Goal: Information Seeking & Learning: Learn about a topic

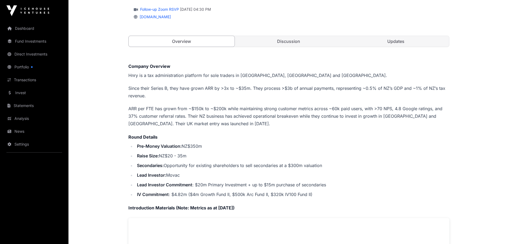
scroll to position [80, 0]
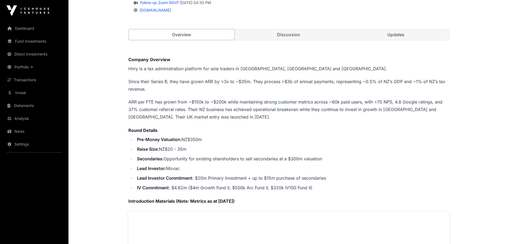
click at [24, 29] on link "Dashboard" at bounding box center [34, 28] width 60 height 12
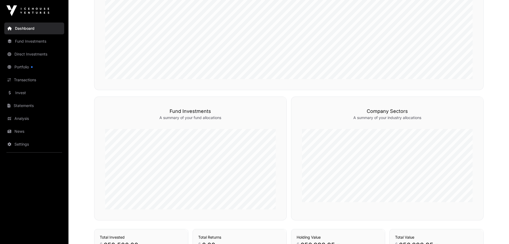
scroll to position [107, 0]
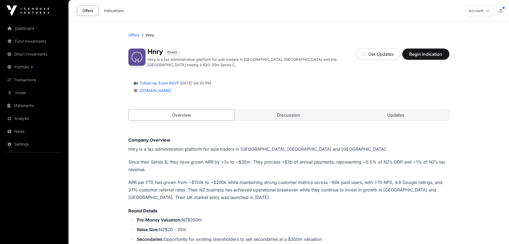
click at [409, 113] on link "Updates" at bounding box center [396, 114] width 106 height 11
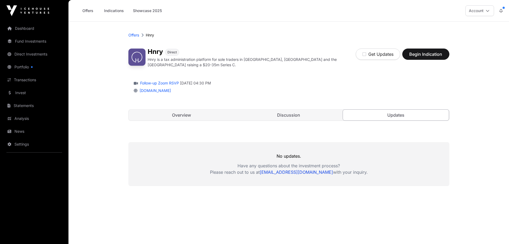
click at [312, 114] on link "Discussion" at bounding box center [289, 114] width 106 height 11
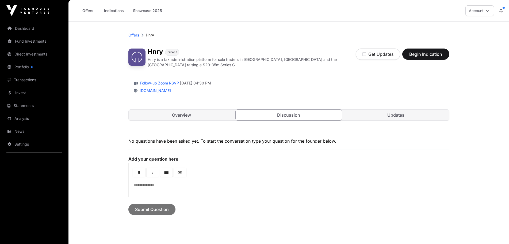
click at [165, 112] on link "Overview" at bounding box center [182, 114] width 106 height 11
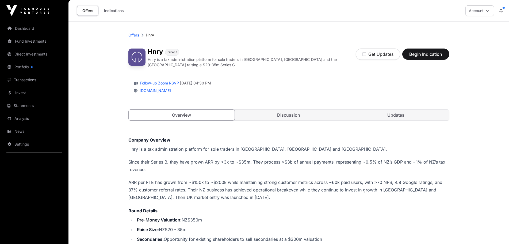
click at [26, 65] on link "Portfolio" at bounding box center [34, 67] width 60 height 12
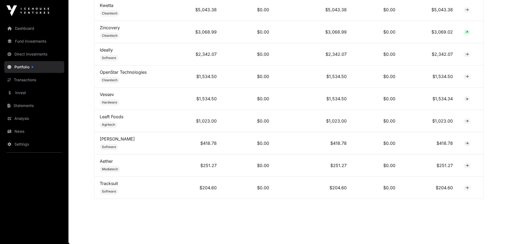
scroll to position [535, 0]
click at [105, 139] on link "Harth" at bounding box center [117, 138] width 35 height 5
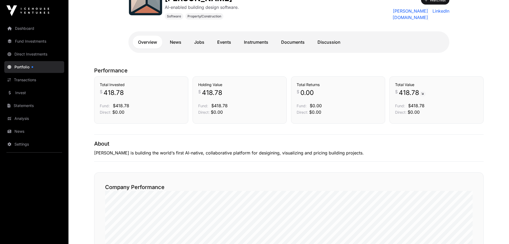
scroll to position [80, 0]
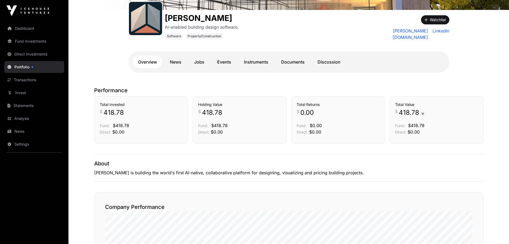
click at [176, 60] on link "News" at bounding box center [176, 61] width 22 height 13
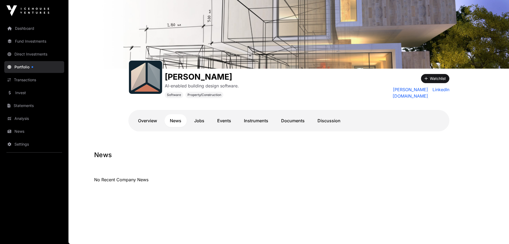
scroll to position [22, 0]
click at [198, 120] on link "Jobs" at bounding box center [199, 120] width 21 height 13
click at [224, 119] on link "Events" at bounding box center [224, 120] width 25 height 13
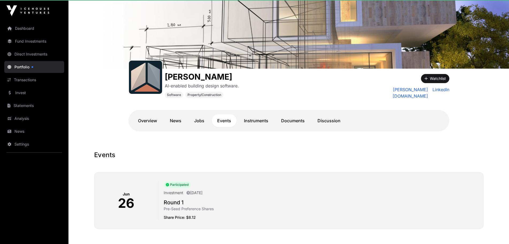
click at [251, 119] on link "Instruments" at bounding box center [256, 120] width 35 height 13
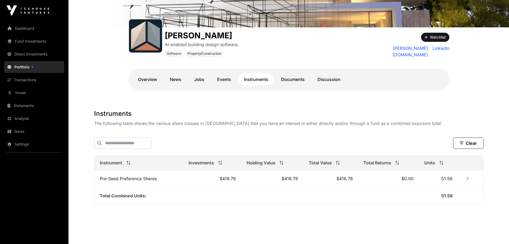
scroll to position [68, 0]
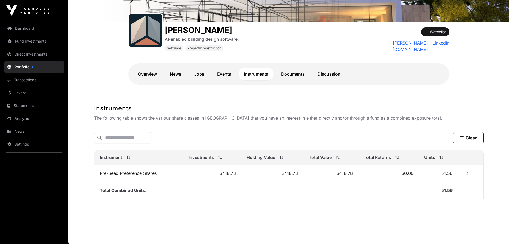
click at [221, 70] on link "Events" at bounding box center [224, 73] width 25 height 13
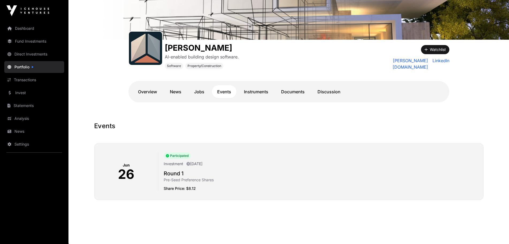
click at [256, 90] on link "Instruments" at bounding box center [256, 91] width 35 height 13
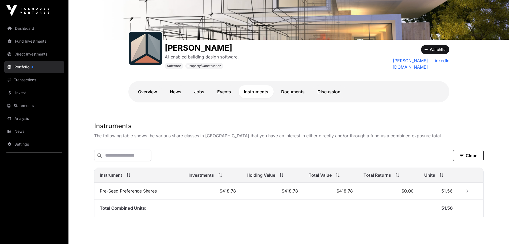
click at [290, 87] on link "Documents" at bounding box center [293, 91] width 34 height 13
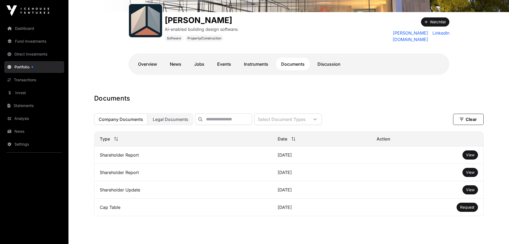
scroll to position [98, 0]
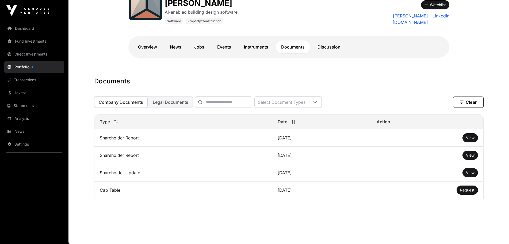
click at [471, 137] on span "View" at bounding box center [470, 137] width 9 height 5
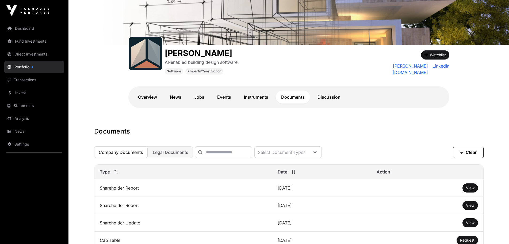
scroll to position [0, 0]
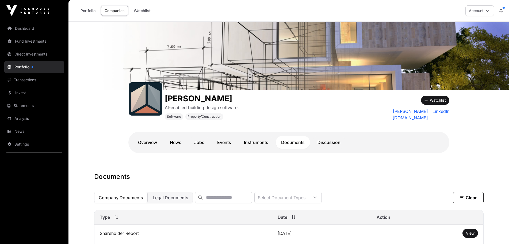
click at [20, 28] on link "Dashboard" at bounding box center [34, 28] width 60 height 12
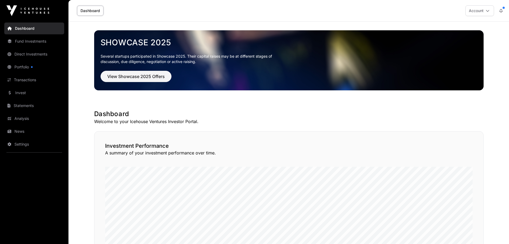
click at [29, 63] on link "Portfolio" at bounding box center [34, 67] width 60 height 12
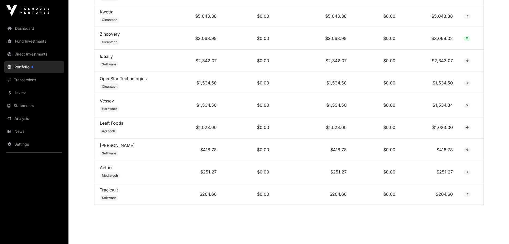
scroll to position [535, 0]
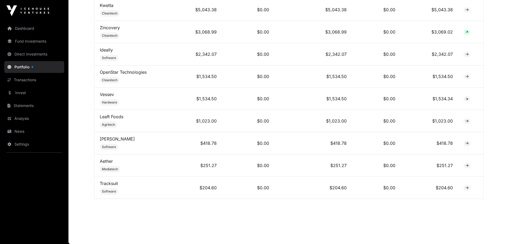
click at [106, 161] on link "Aether" at bounding box center [106, 160] width 13 height 5
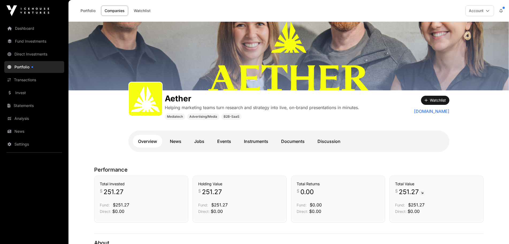
click at [223, 140] on link "Events" at bounding box center [224, 141] width 25 height 13
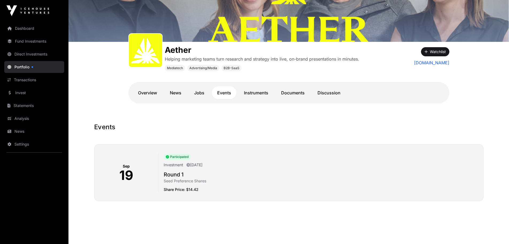
scroll to position [51, 0]
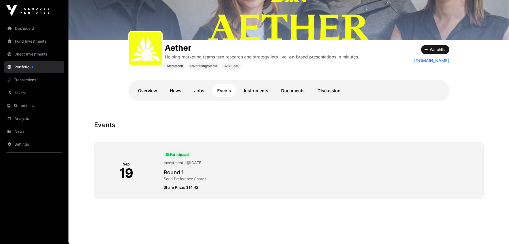
click at [256, 90] on link "Instruments" at bounding box center [256, 90] width 35 height 13
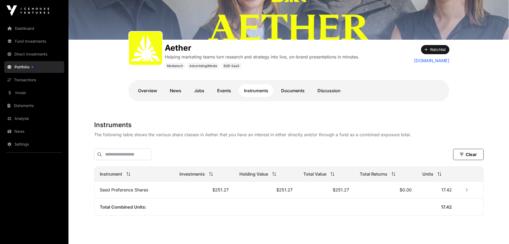
click at [288, 92] on link "Documents" at bounding box center [293, 90] width 34 height 13
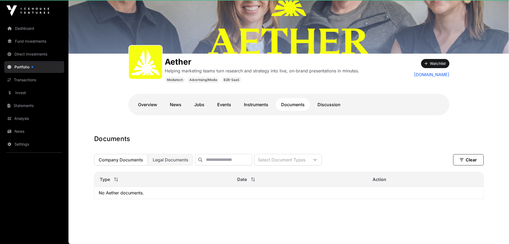
scroll to position [40, 0]
click at [325, 100] on link "Discussion" at bounding box center [329, 104] width 34 height 13
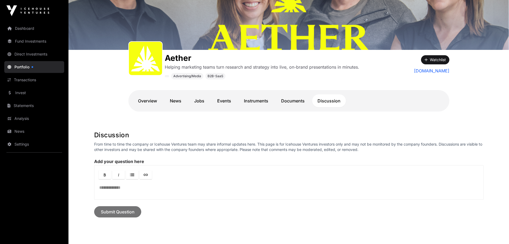
click at [150, 99] on link "Overview" at bounding box center [148, 100] width 30 height 13
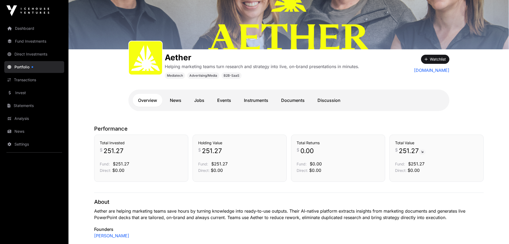
scroll to position [40, 0]
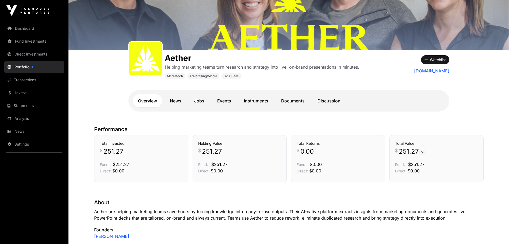
click at [171, 102] on link "News" at bounding box center [176, 100] width 22 height 13
